Goal: Find specific page/section: Find specific page/section

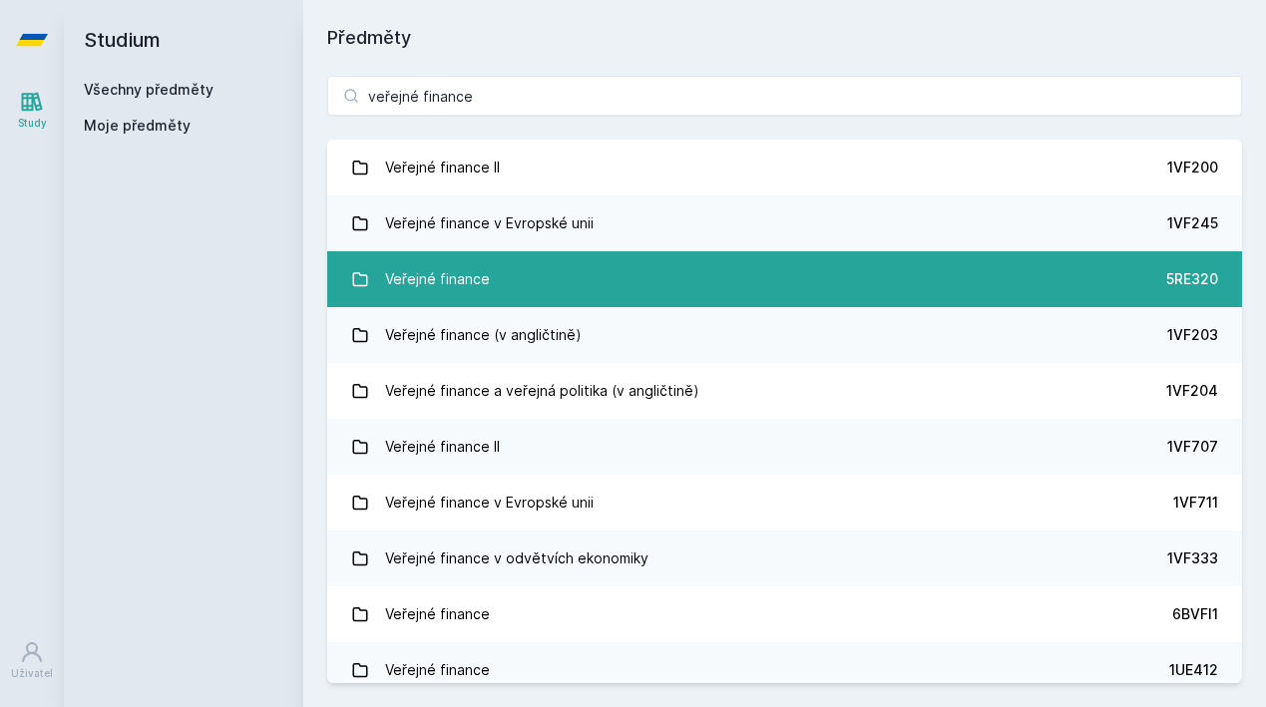
type input "veřejné finance"
click at [690, 281] on link "Veřejné finance 5RE320" at bounding box center [784, 279] width 915 height 56
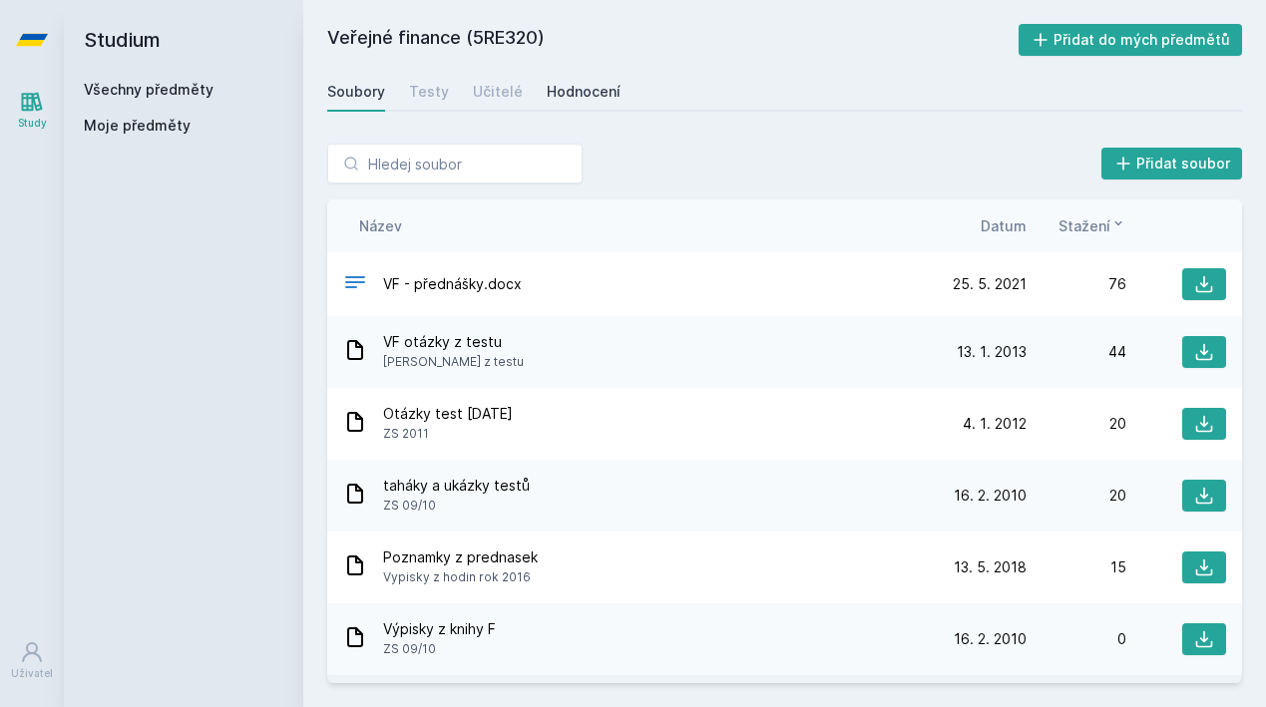
click at [600, 81] on link "Hodnocení" at bounding box center [584, 92] width 74 height 40
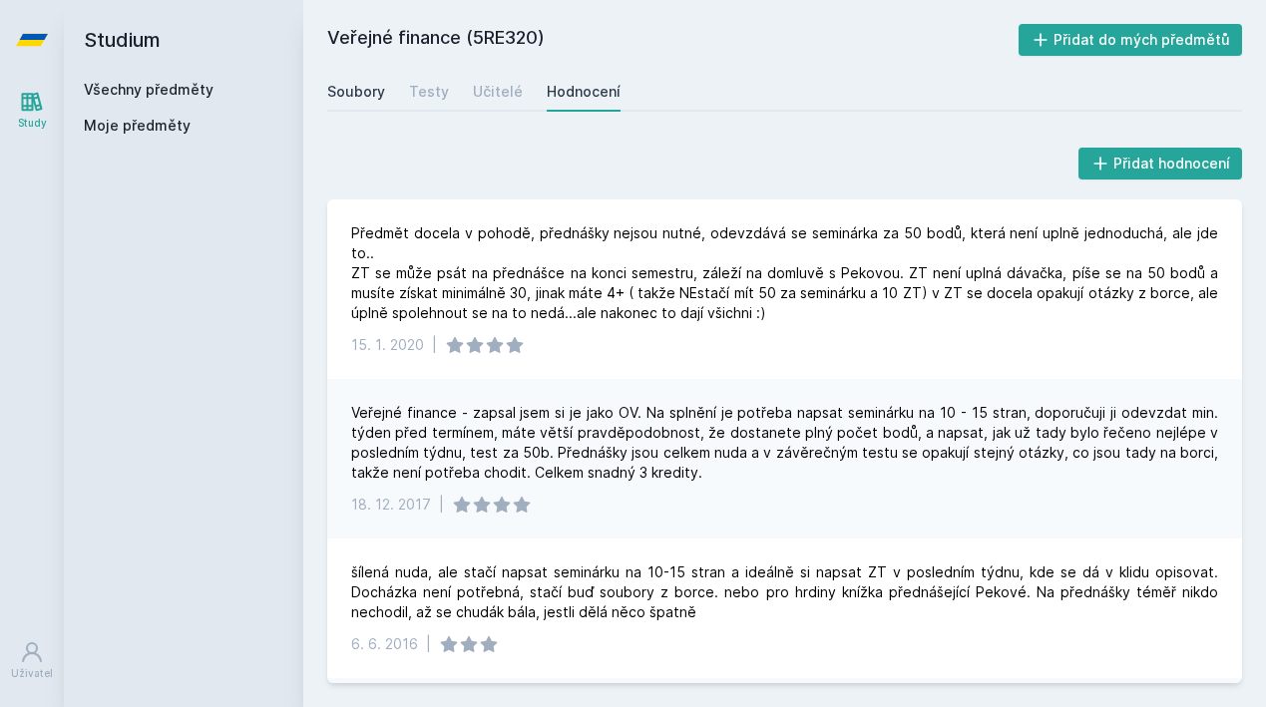
click at [375, 107] on link "Soubory" at bounding box center [356, 92] width 58 height 40
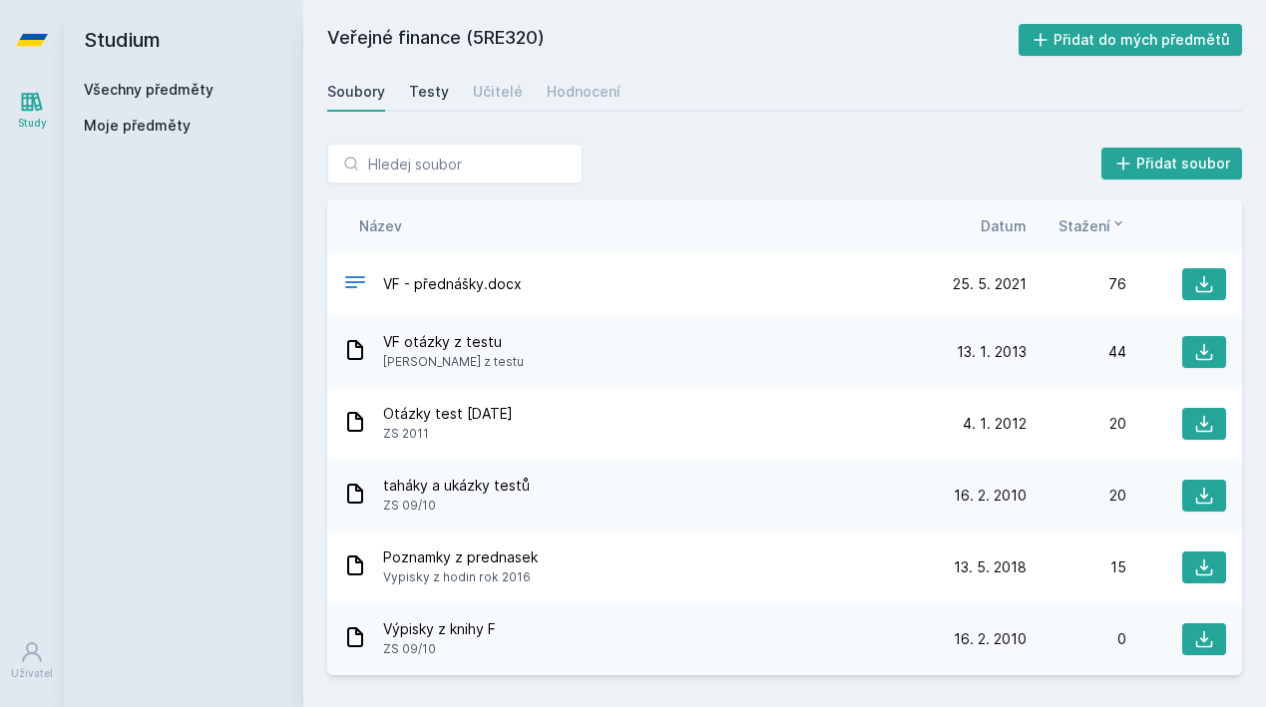
click at [439, 87] on div "Testy" at bounding box center [429, 92] width 40 height 20
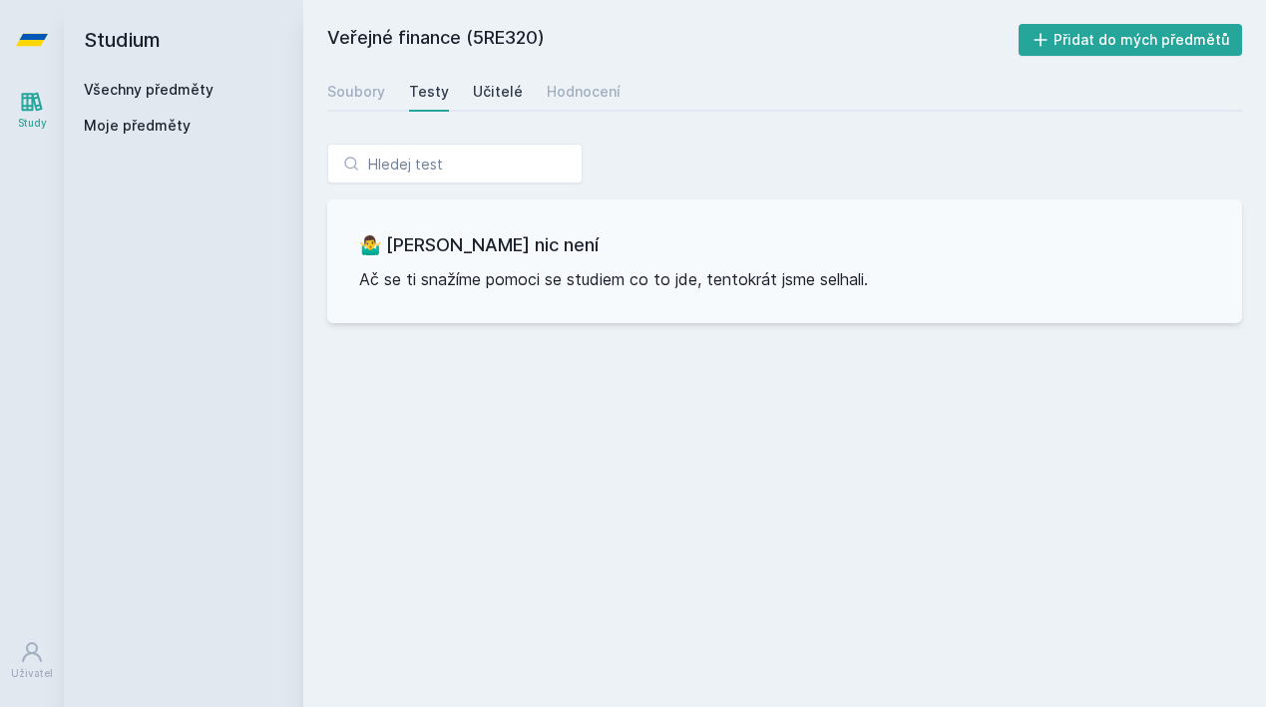
click at [480, 92] on div "Učitelé" at bounding box center [498, 92] width 50 height 20
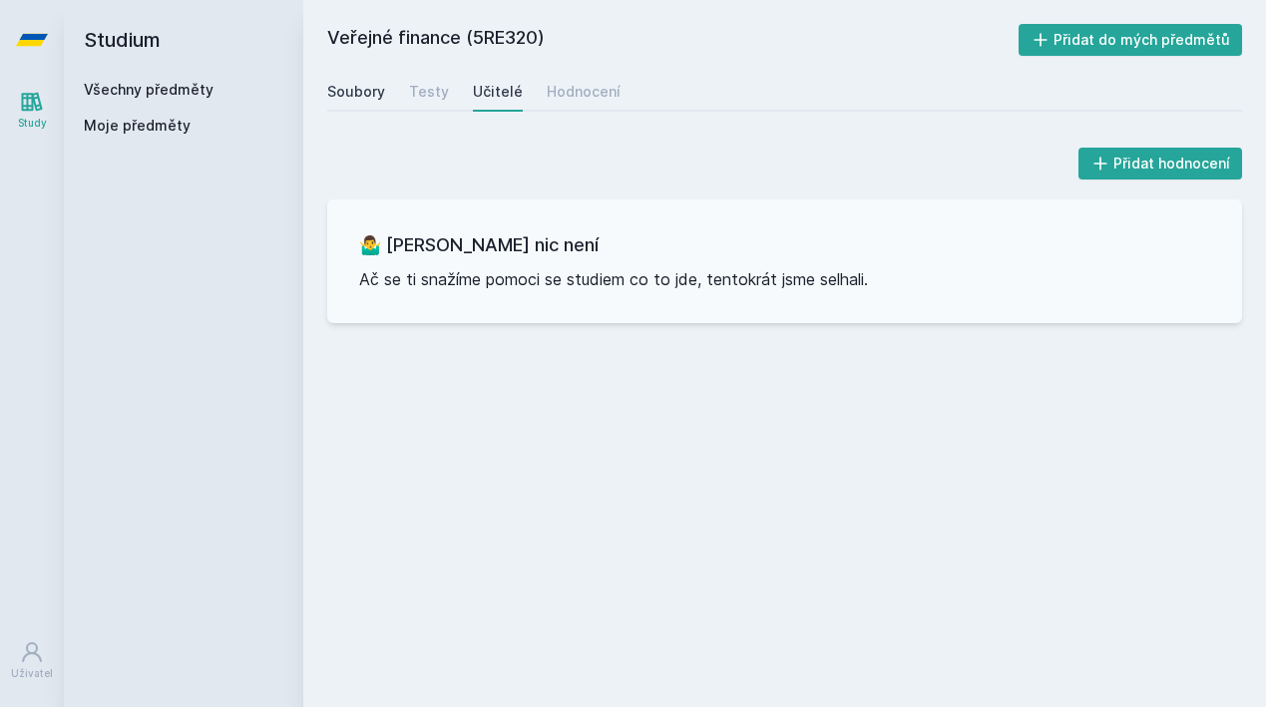
click at [357, 100] on div "Soubory" at bounding box center [356, 92] width 58 height 20
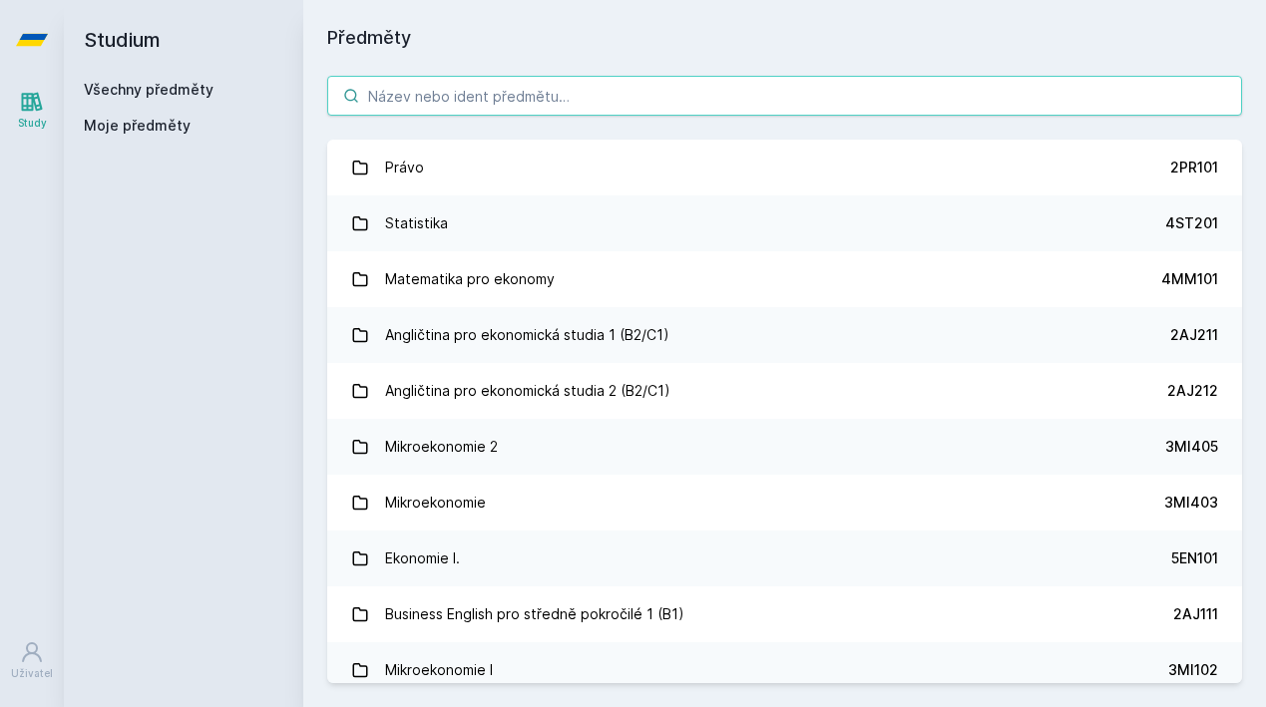
click at [557, 98] on input "search" at bounding box center [784, 96] width 915 height 40
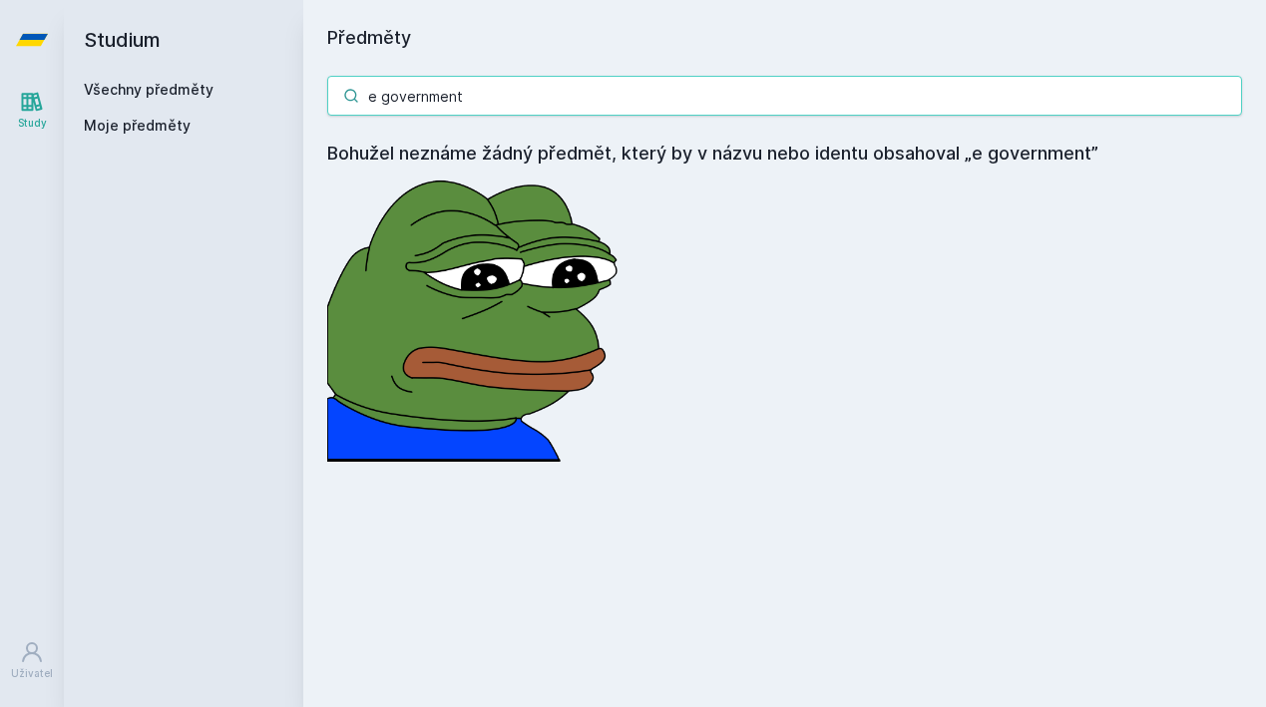
click at [383, 100] on input "e government" at bounding box center [784, 96] width 915 height 40
type input "e-government"
click at [1219, 91] on input "e-government" at bounding box center [784, 96] width 915 height 40
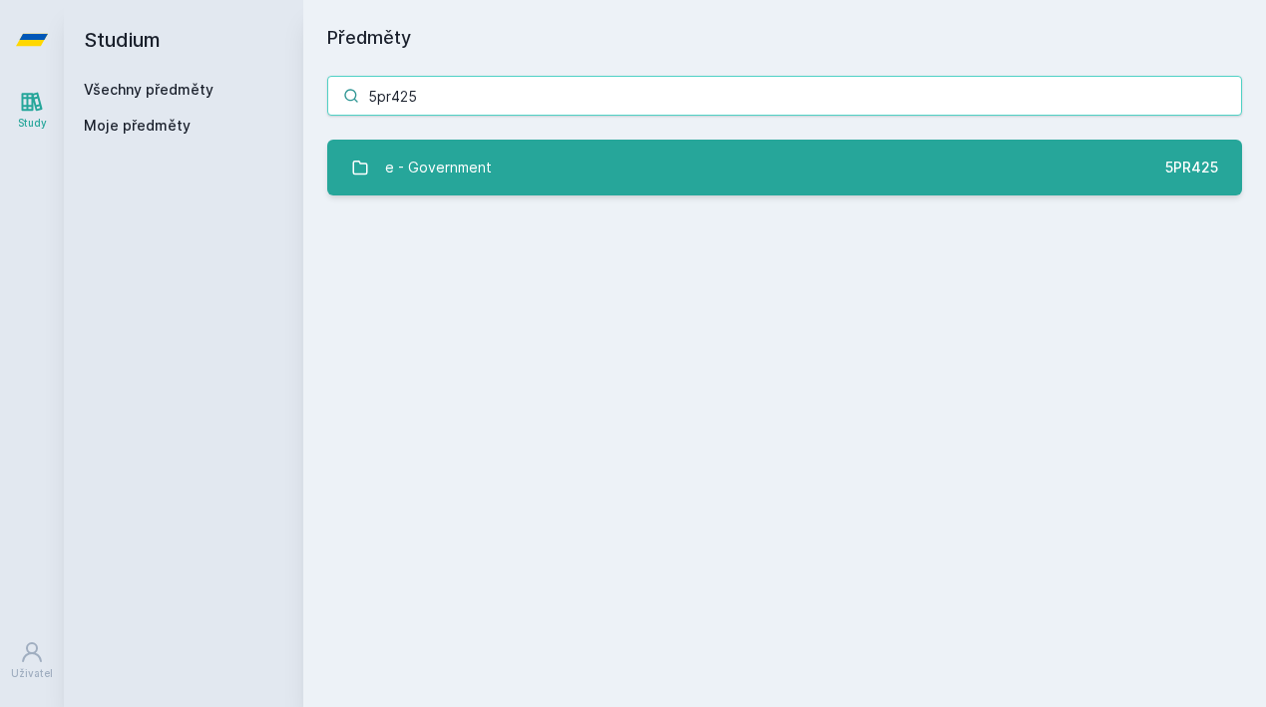
type input "5pr425"
click at [1100, 166] on link "e - Government 5PR425" at bounding box center [784, 168] width 915 height 56
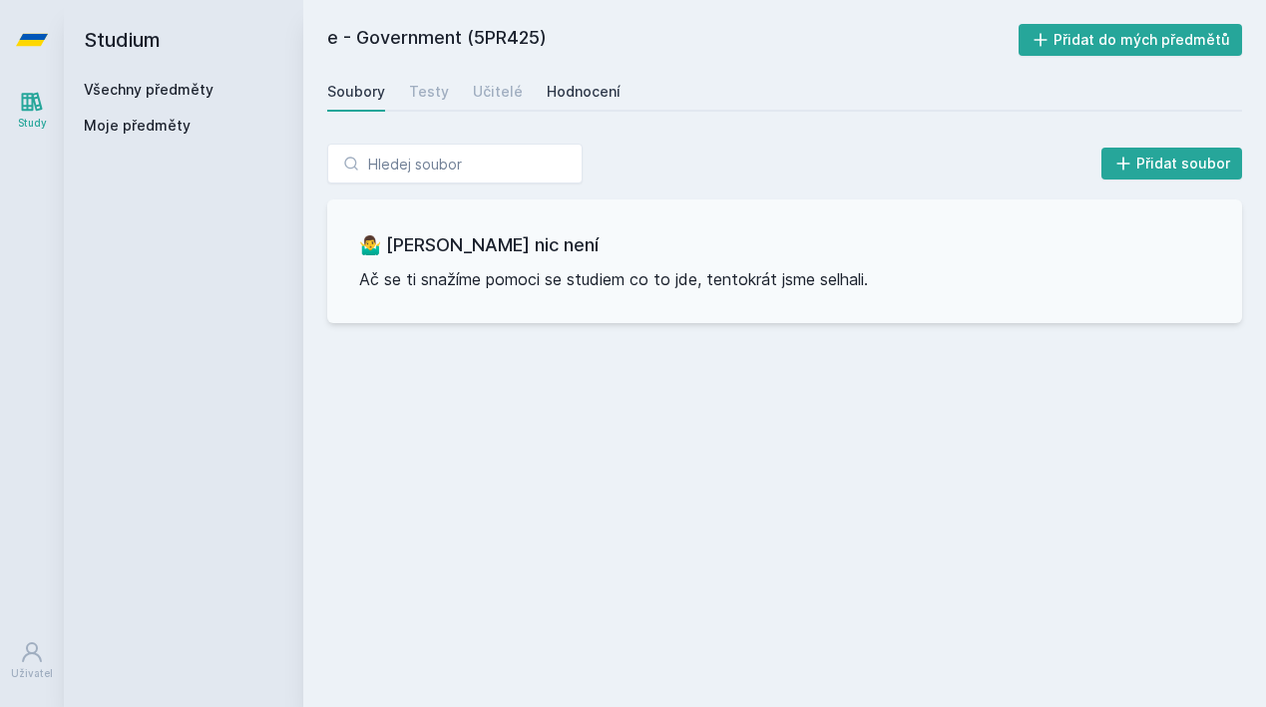
click at [608, 90] on div "Hodnocení" at bounding box center [584, 92] width 74 height 20
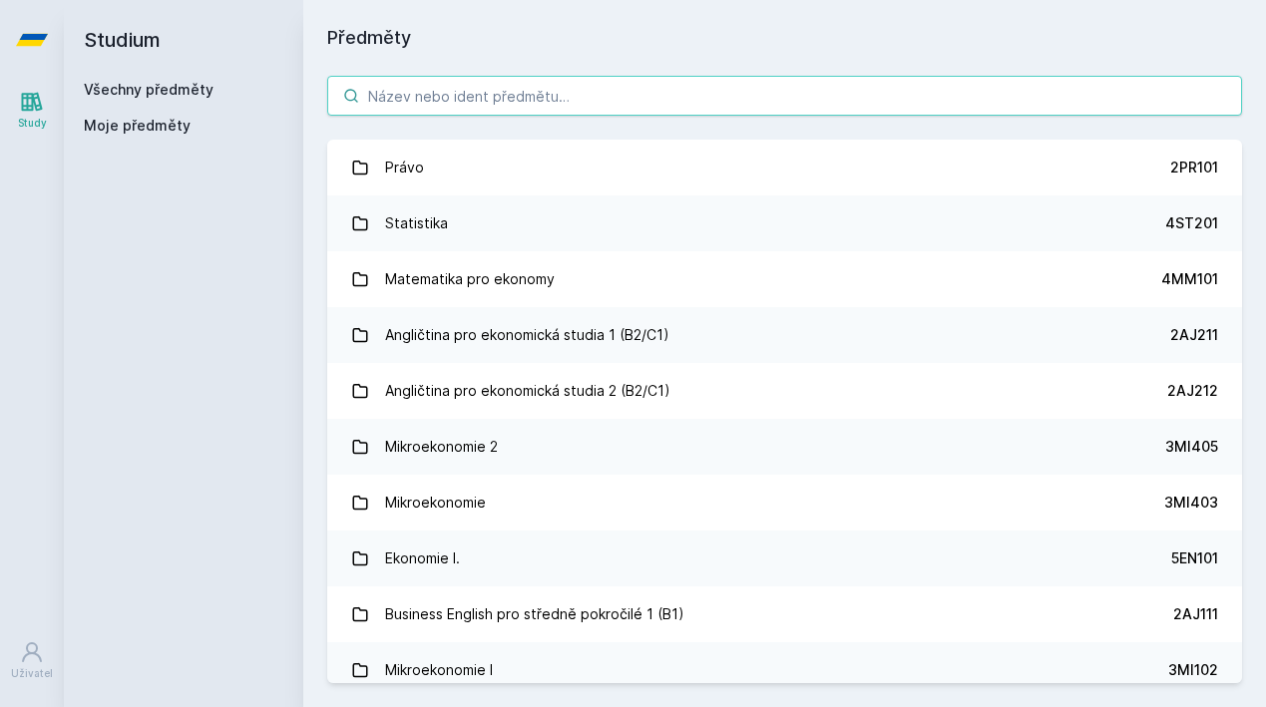
click at [392, 94] on input "search" at bounding box center [784, 96] width 915 height 40
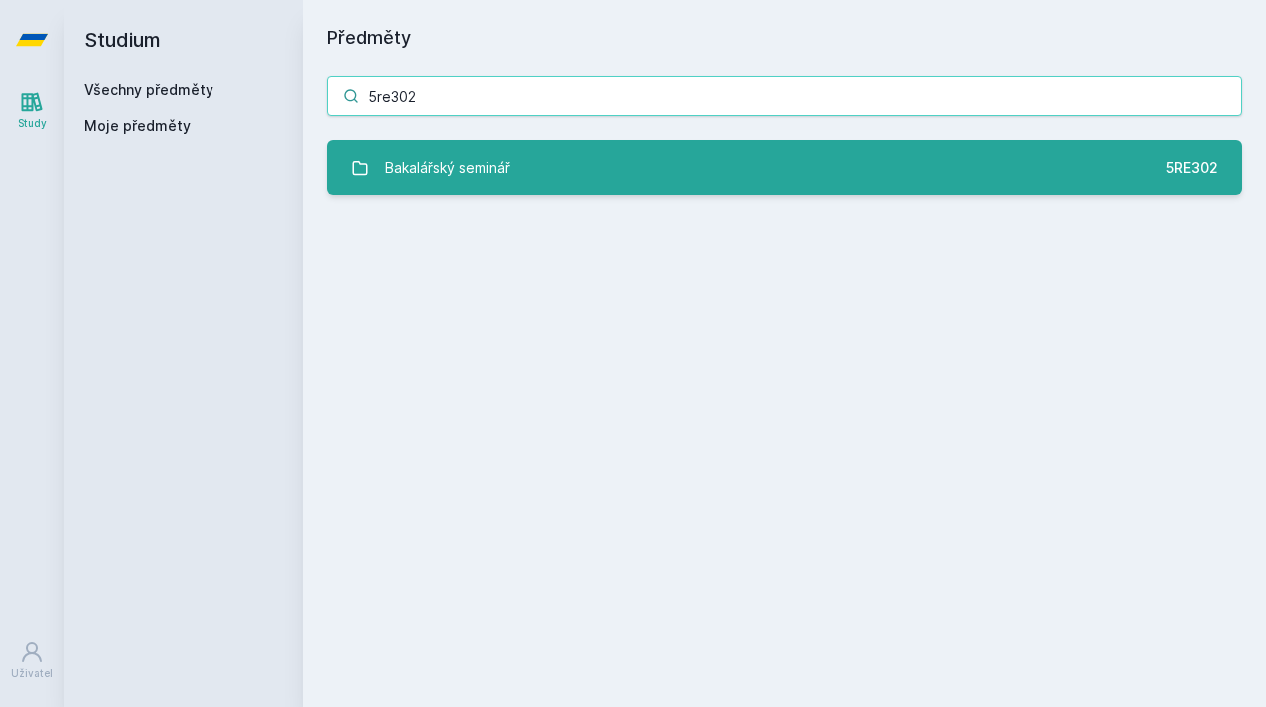
type input "5re302"
click at [412, 156] on div "Bakalářský seminář" at bounding box center [447, 168] width 125 height 40
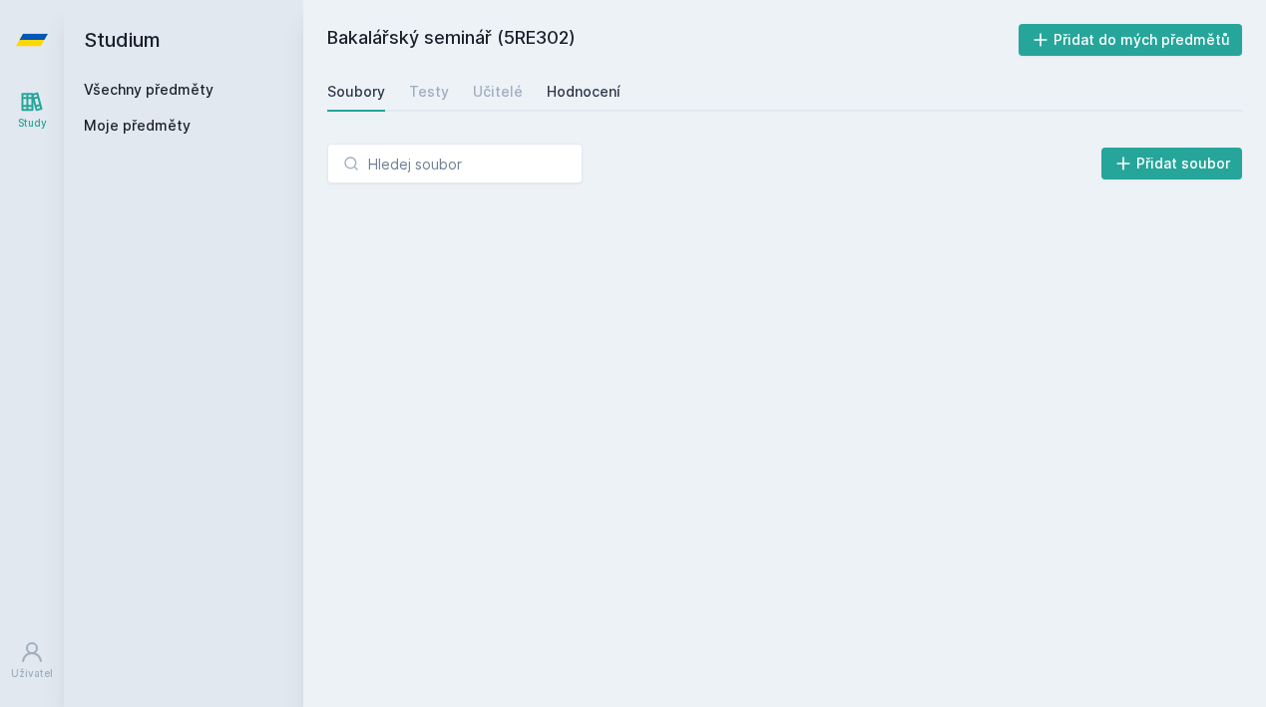
click at [584, 90] on div "Hodnocení" at bounding box center [584, 92] width 74 height 20
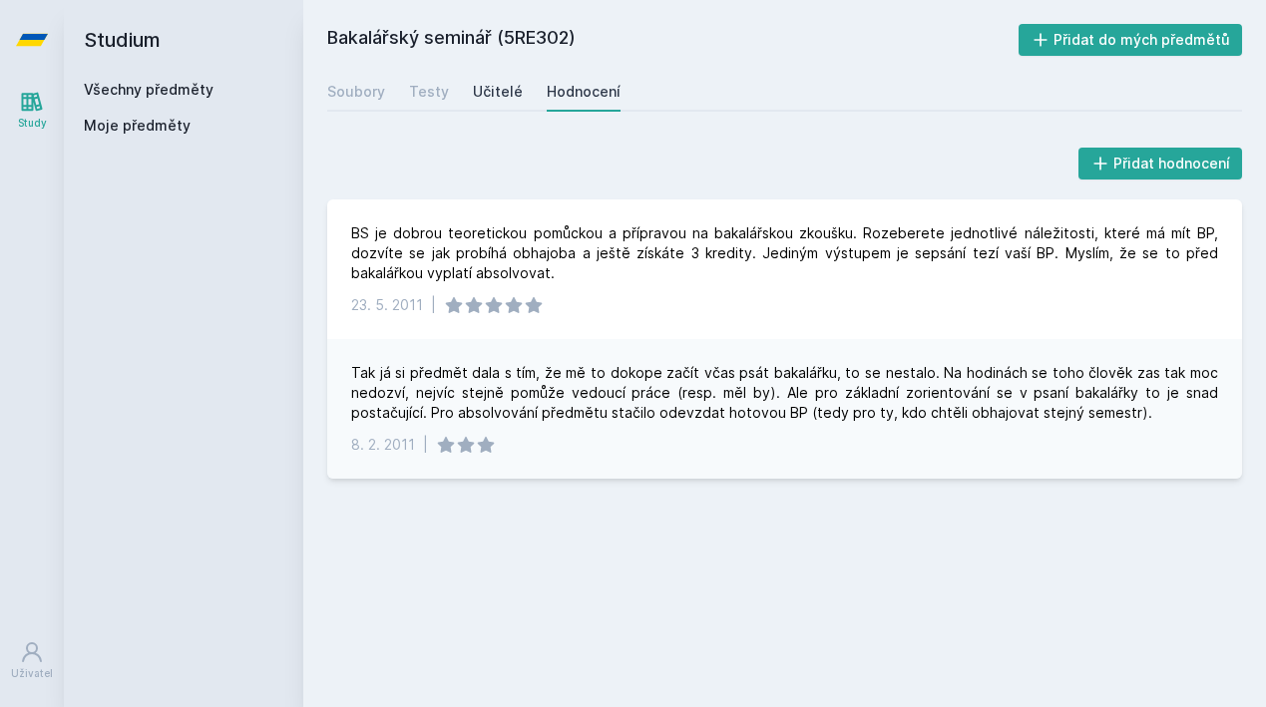
click at [495, 78] on link "Učitelé" at bounding box center [498, 92] width 50 height 40
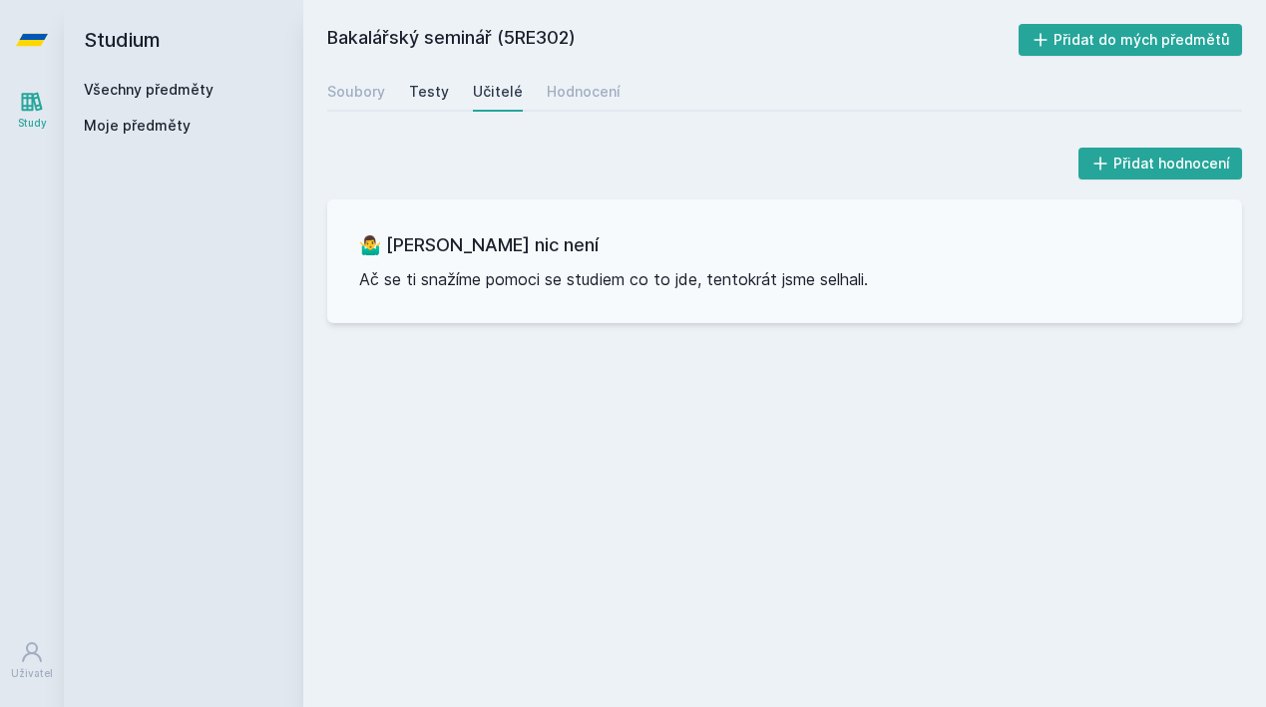
click at [415, 103] on link "Testy" at bounding box center [429, 92] width 40 height 40
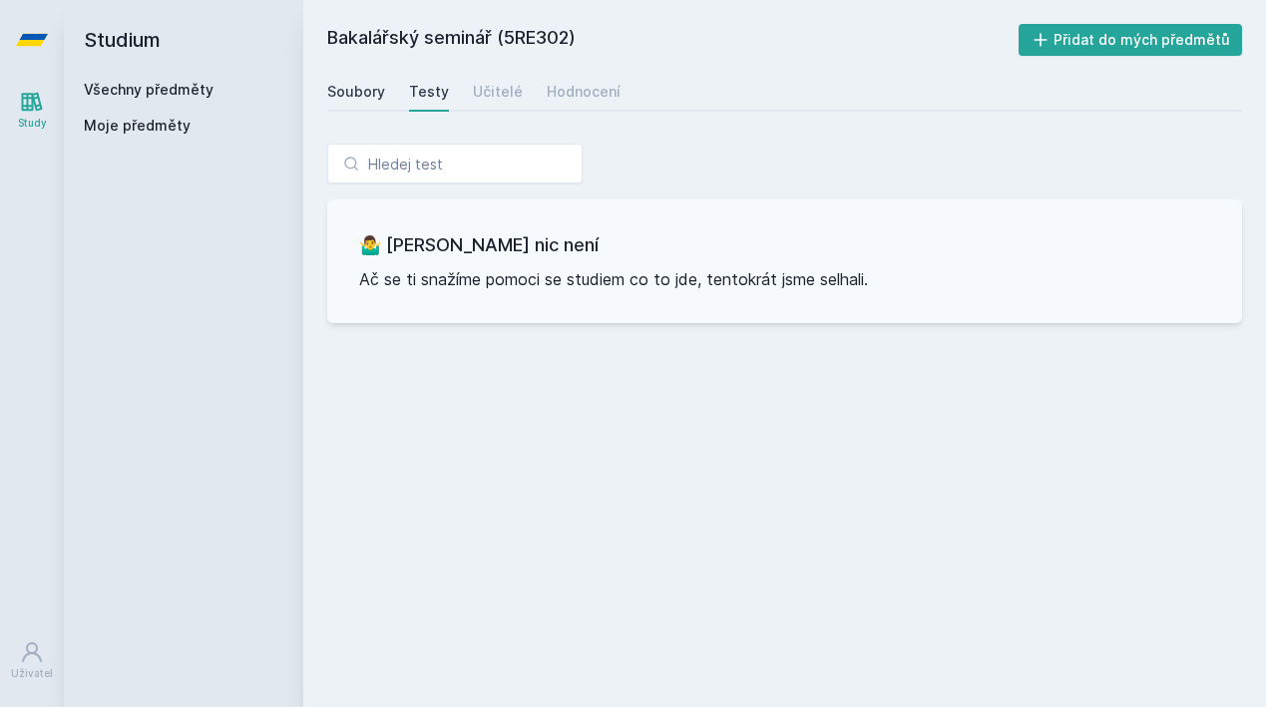
click at [371, 93] on div "Soubory" at bounding box center [356, 92] width 58 height 20
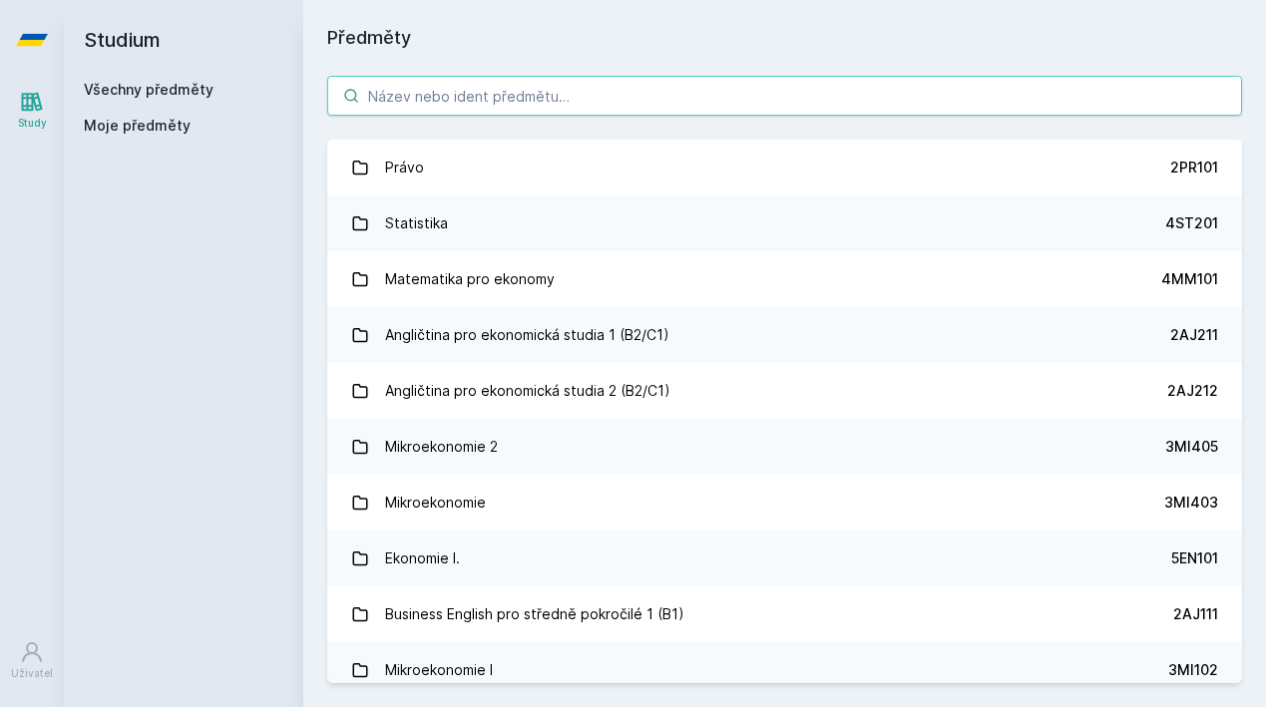
click at [408, 98] on input "search" at bounding box center [784, 96] width 915 height 40
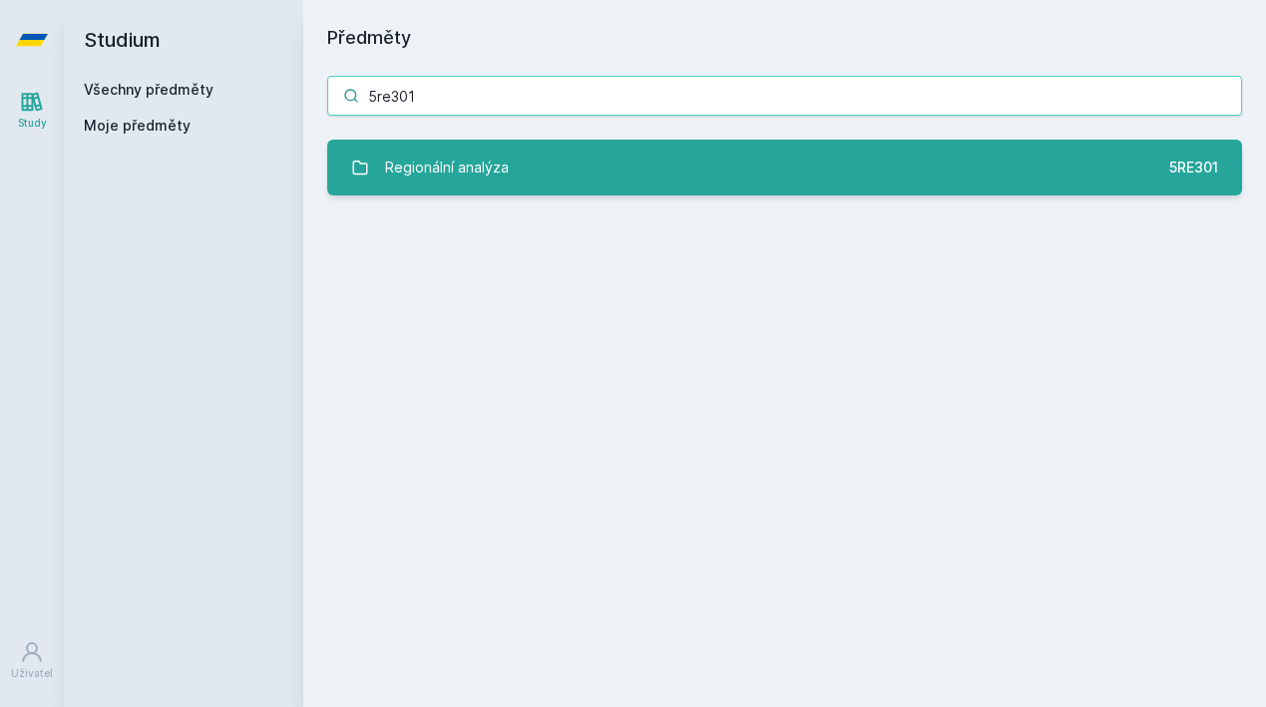
type input "5re301"
click at [480, 179] on div "Regionální analýza" at bounding box center [447, 168] width 124 height 40
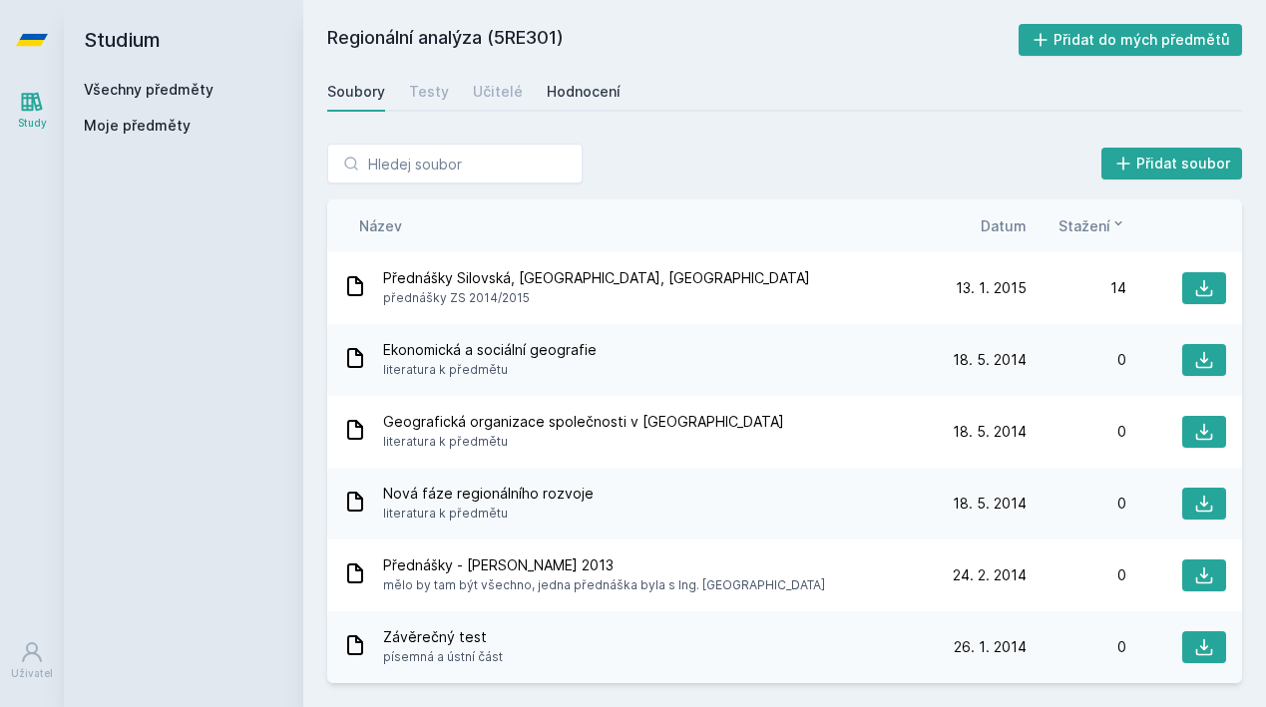
click at [605, 96] on div "Hodnocení" at bounding box center [584, 92] width 74 height 20
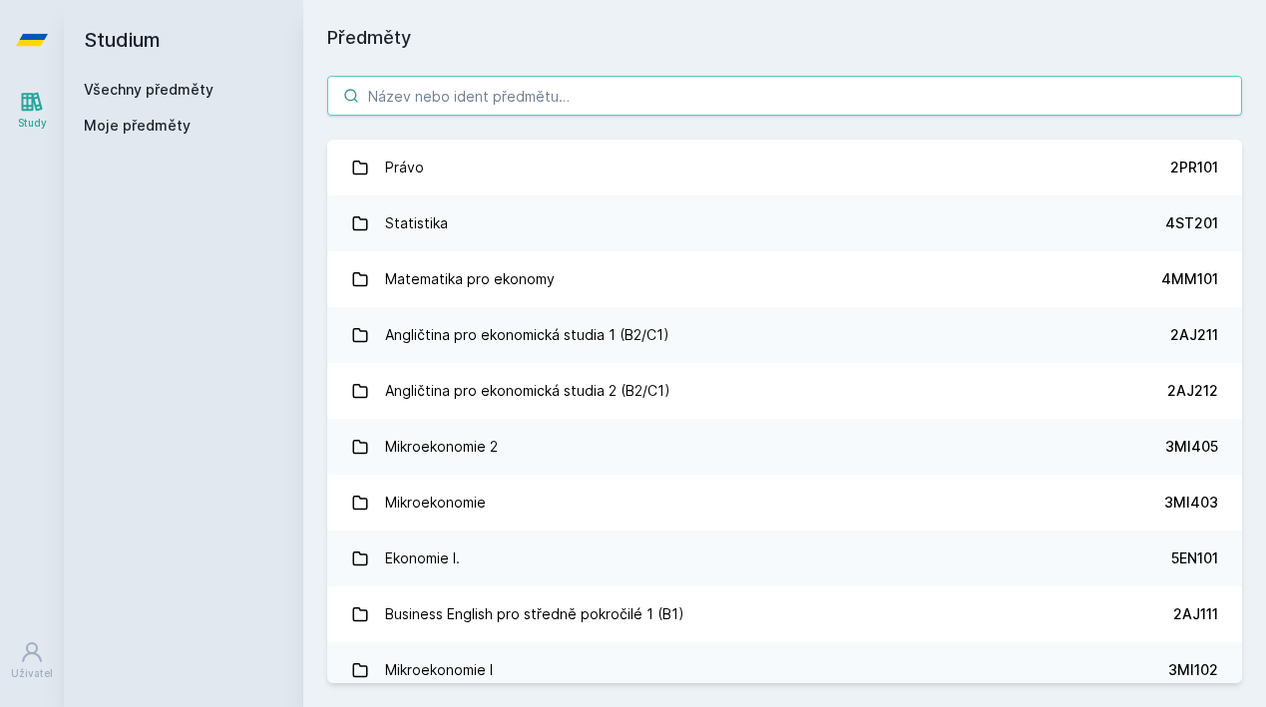
click at [434, 85] on input "search" at bounding box center [784, 96] width 915 height 40
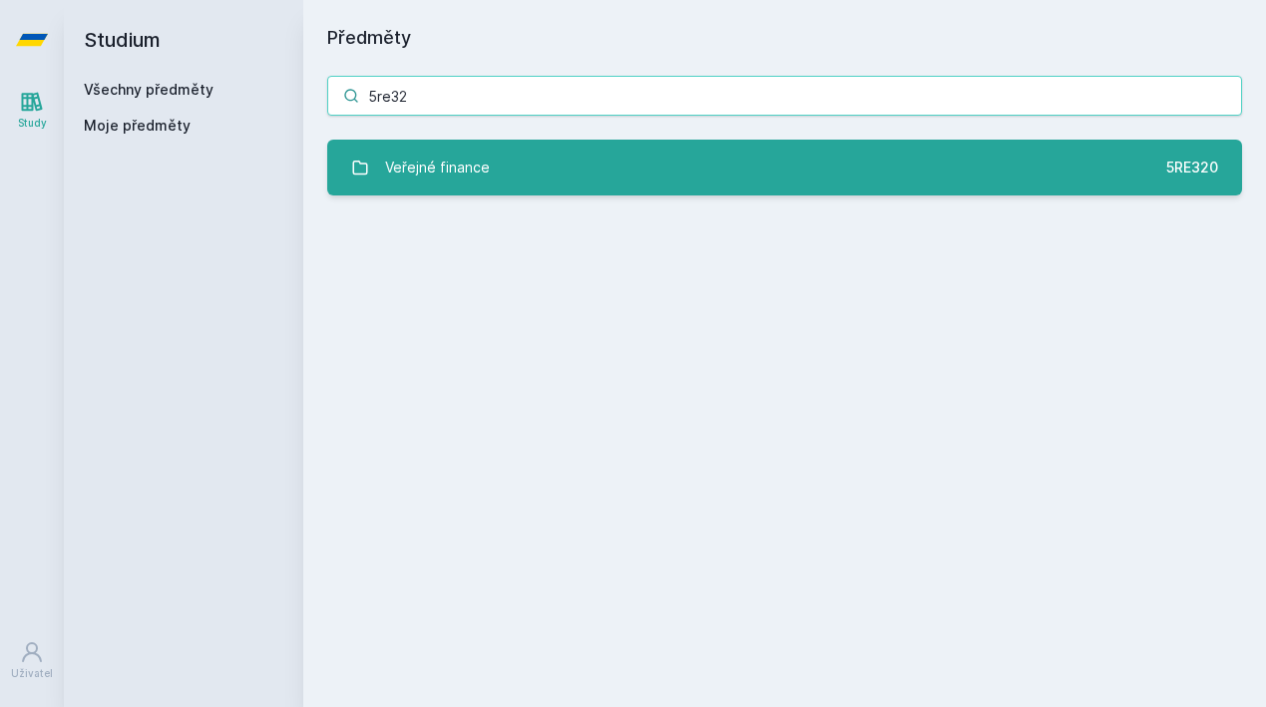
type input "5re32"
click at [659, 162] on link "Veřejné finance 5RE320" at bounding box center [784, 168] width 915 height 56
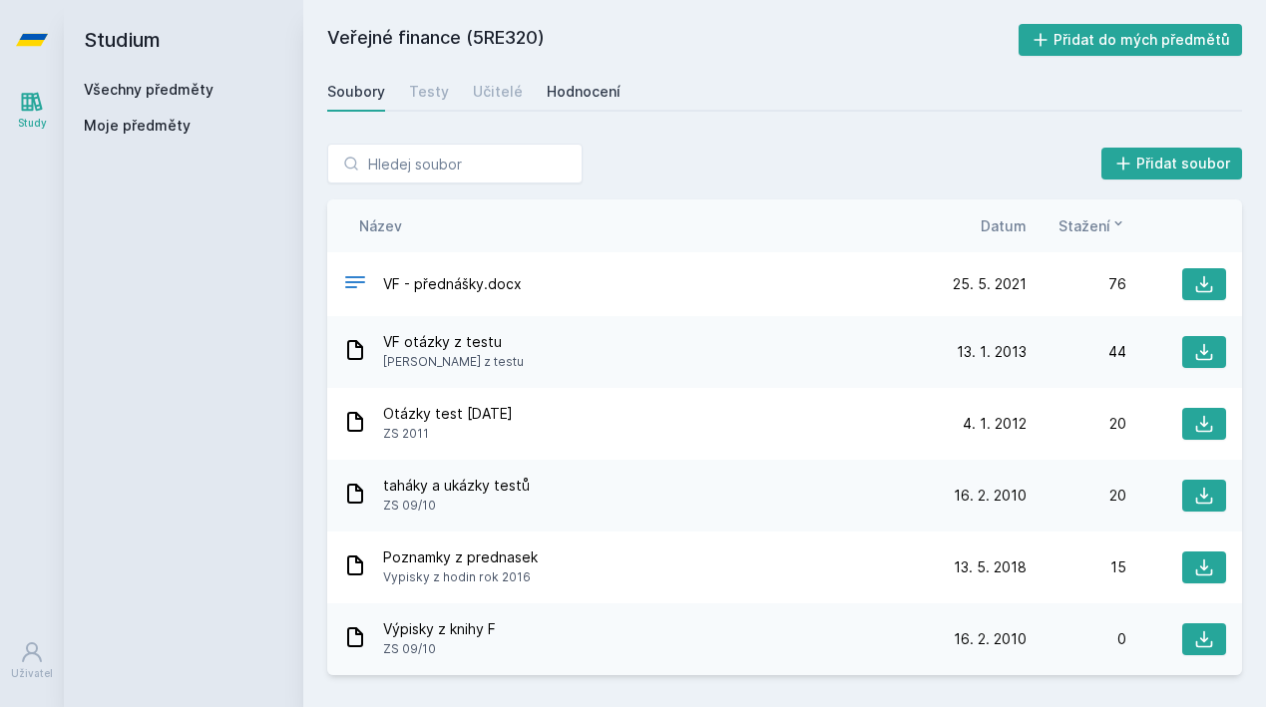
click at [594, 91] on div "Hodnocení" at bounding box center [584, 92] width 74 height 20
